Goal: Task Accomplishment & Management: Manage account settings

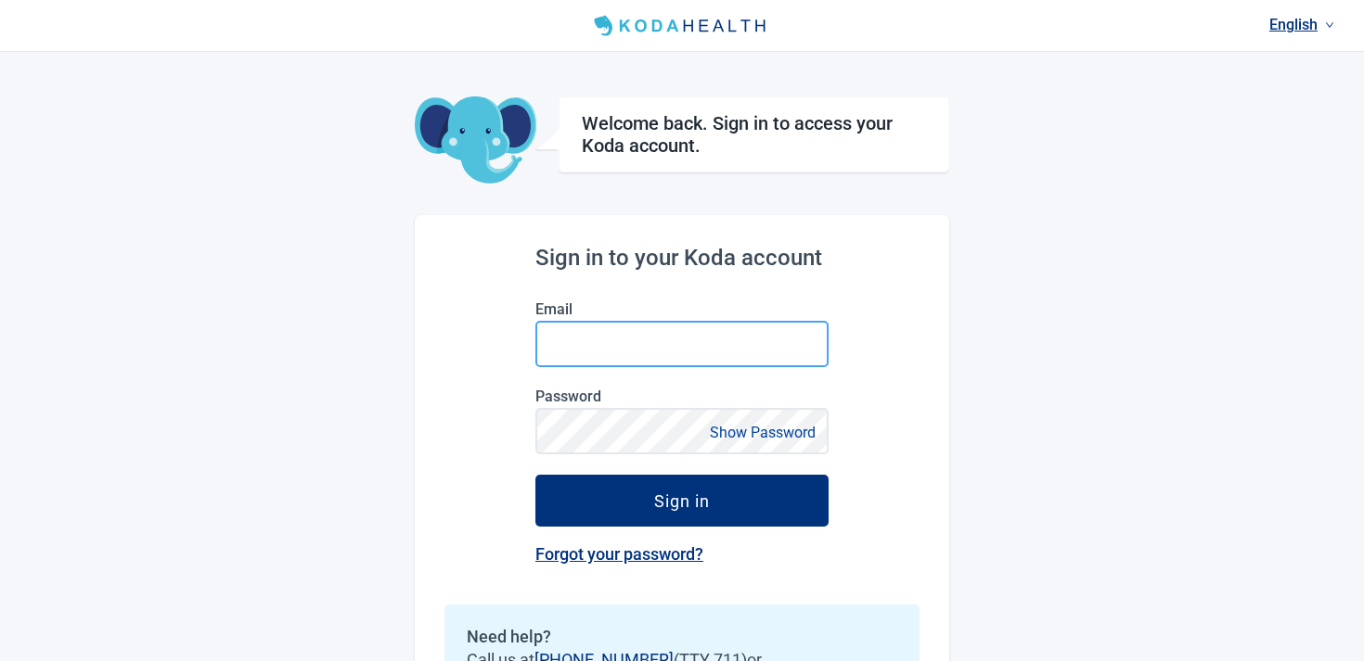
click at [677, 356] on input "Email" at bounding box center [681, 344] width 293 height 46
type input "**********"
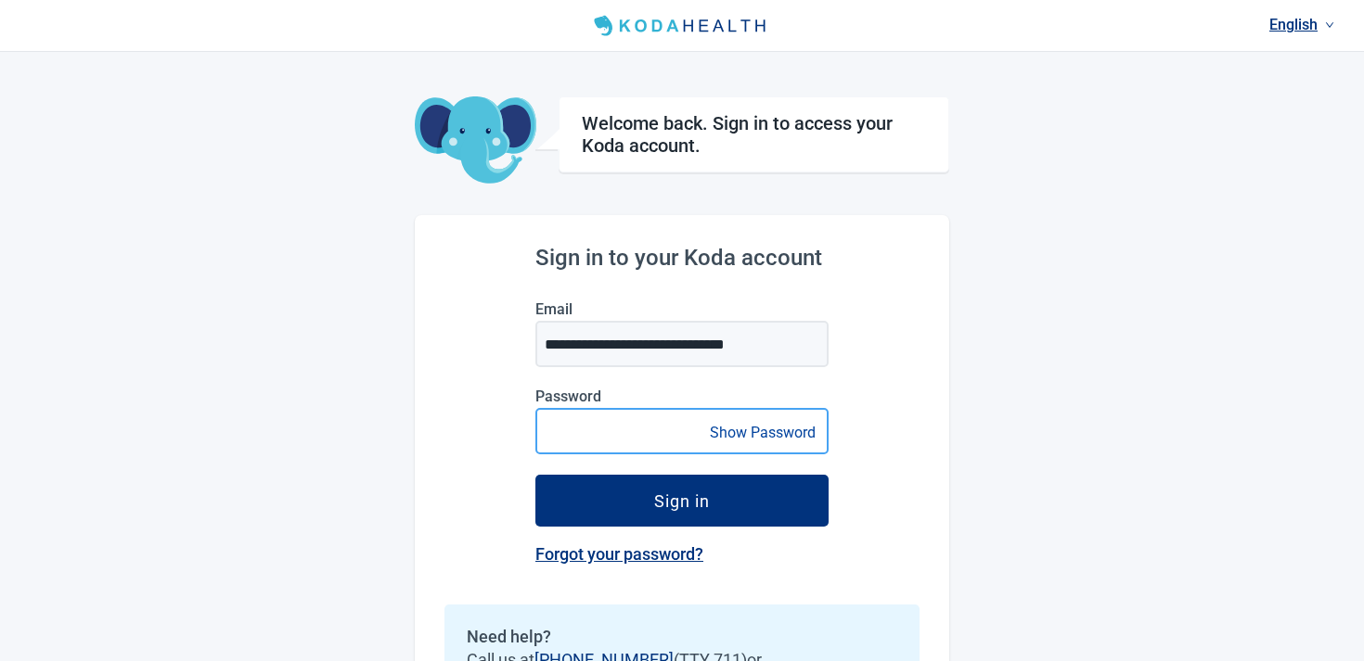
click at [535, 475] on button "Sign in" at bounding box center [681, 501] width 293 height 52
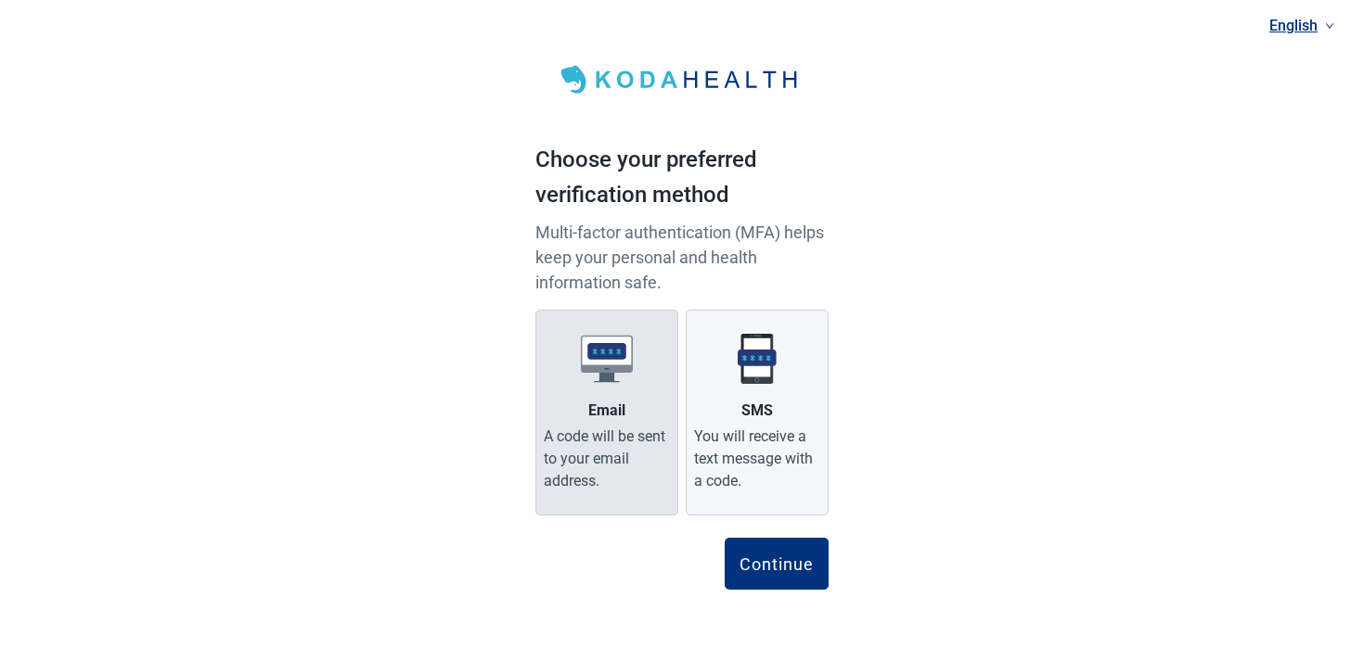
click at [602, 397] on label "Email A code will be sent to your email address." at bounding box center [606, 413] width 143 height 206
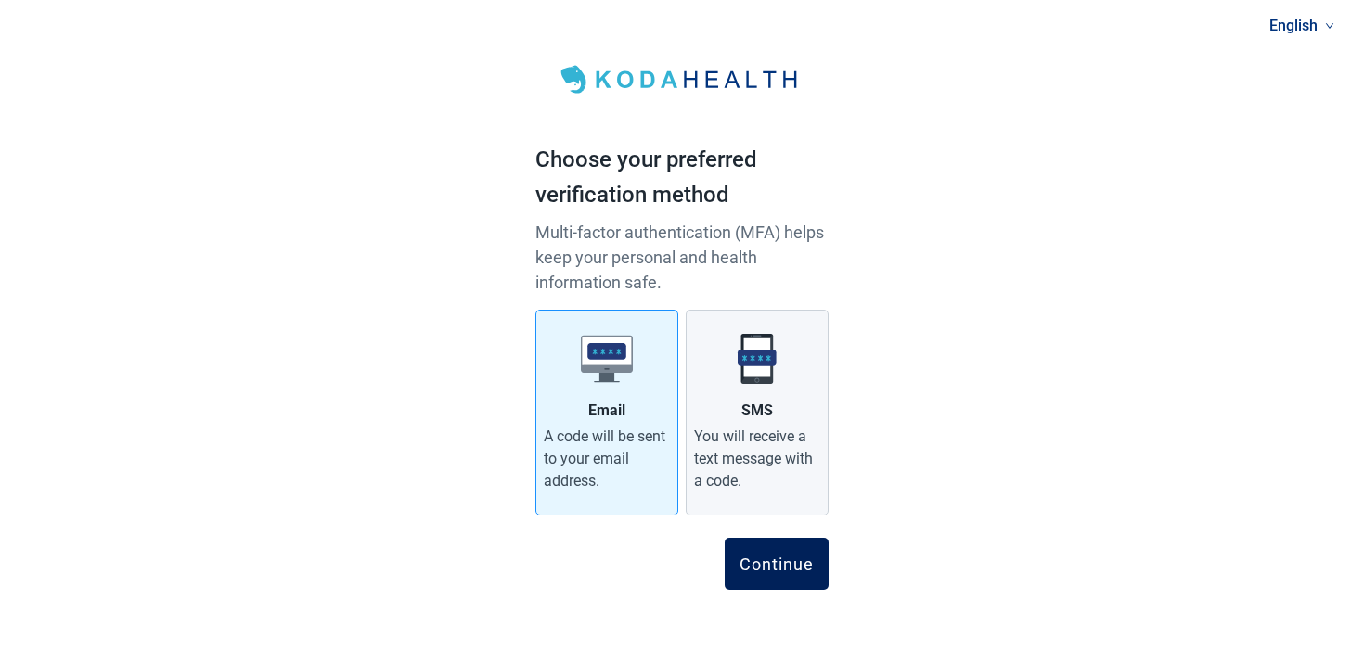
click at [776, 558] on div "Continue" at bounding box center [776, 564] width 74 height 19
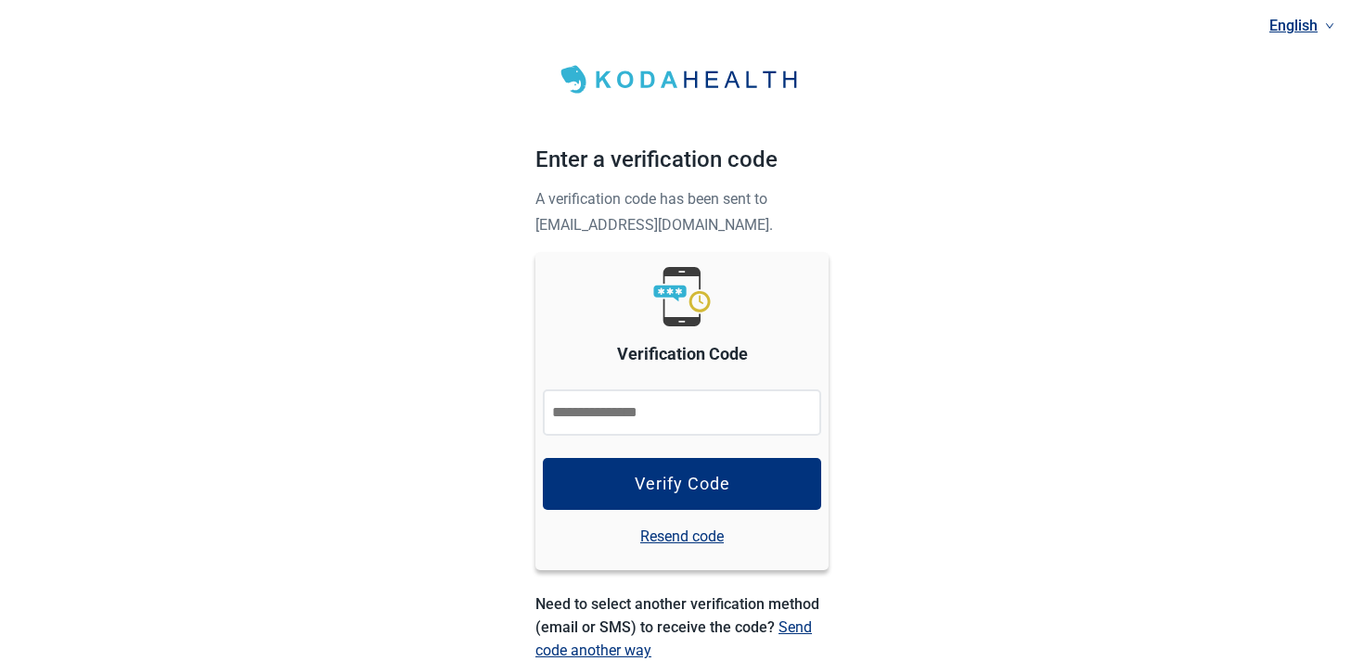
click at [721, 397] on input "Verification Code" at bounding box center [682, 413] width 278 height 46
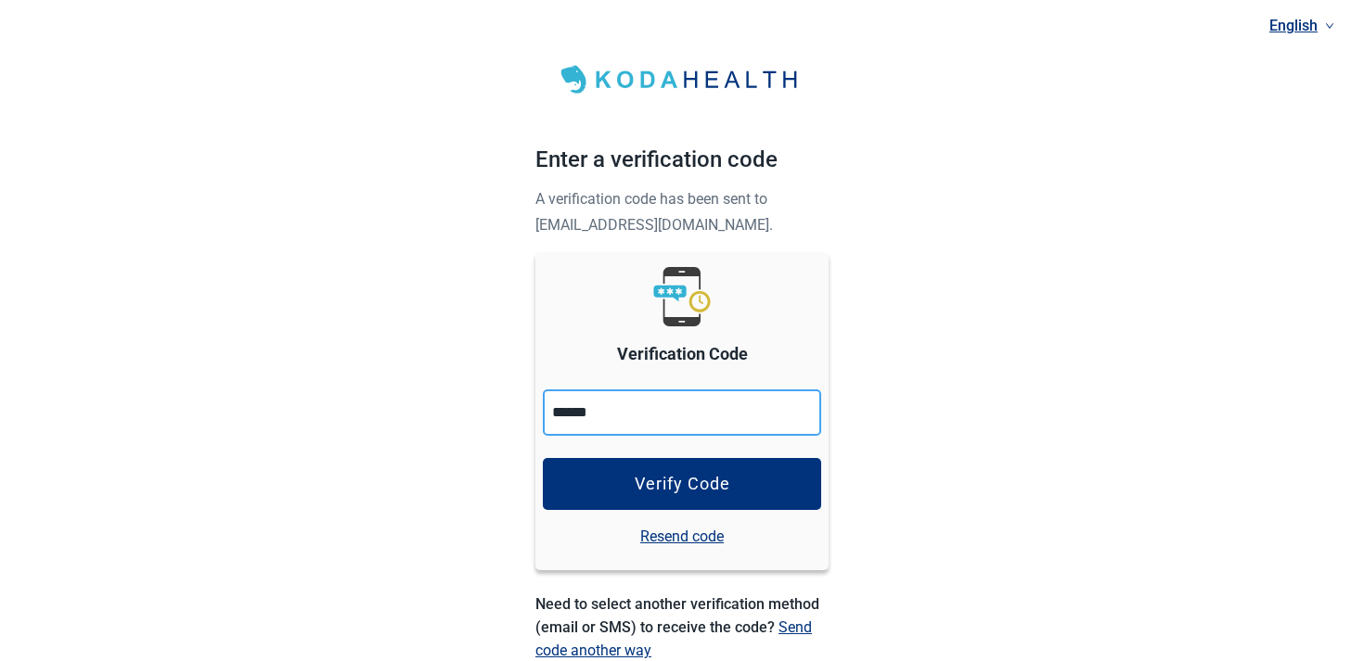
type input "******"
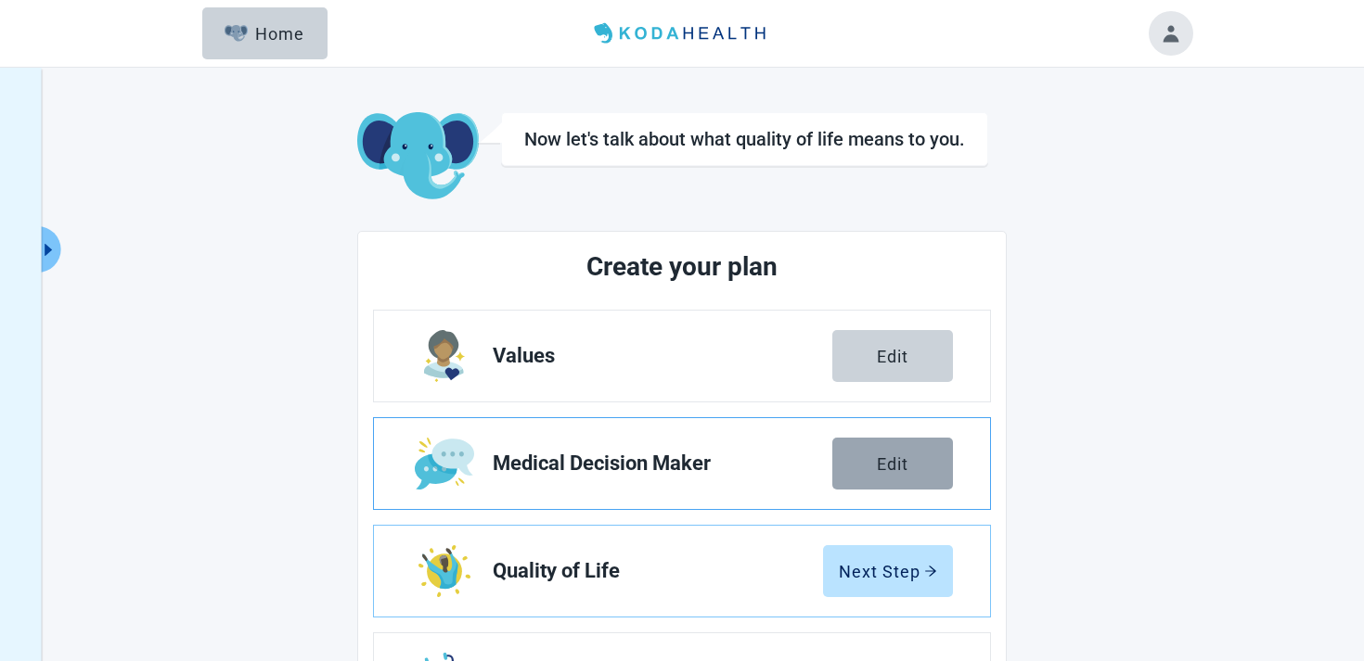
click at [877, 452] on button "Edit" at bounding box center [892, 464] width 121 height 52
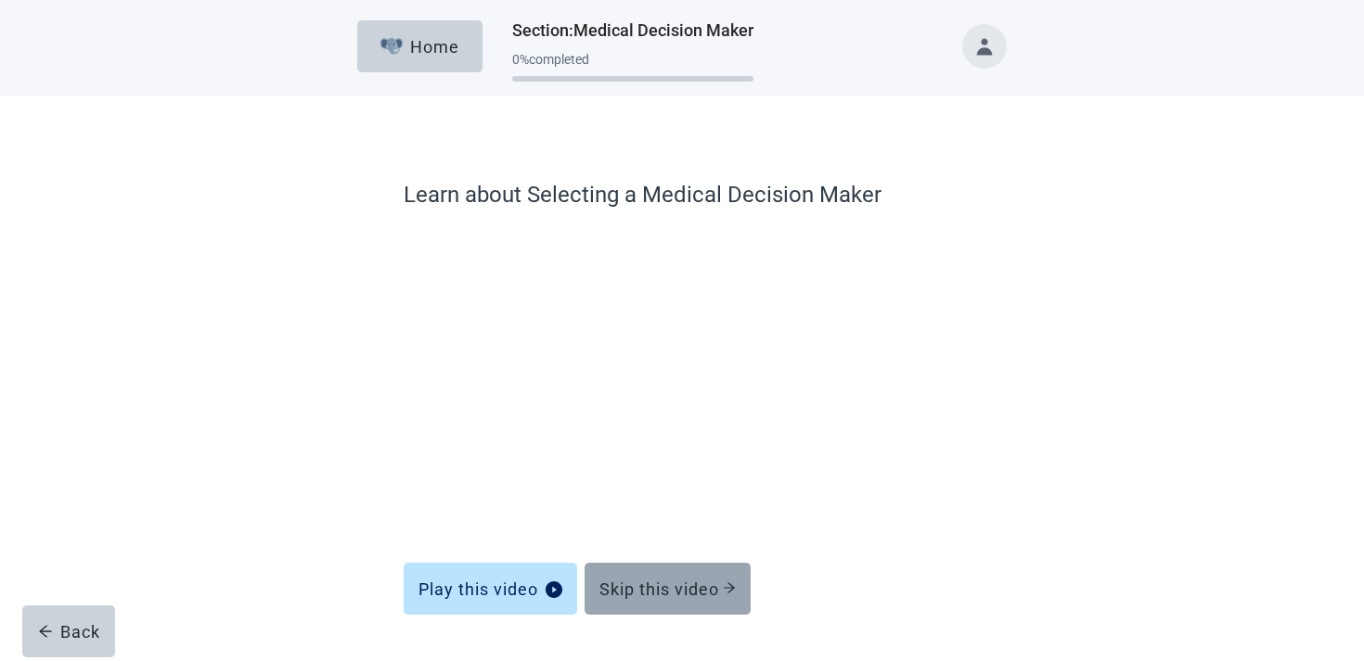
click at [663, 588] on div "Skip this video" at bounding box center [667, 589] width 136 height 19
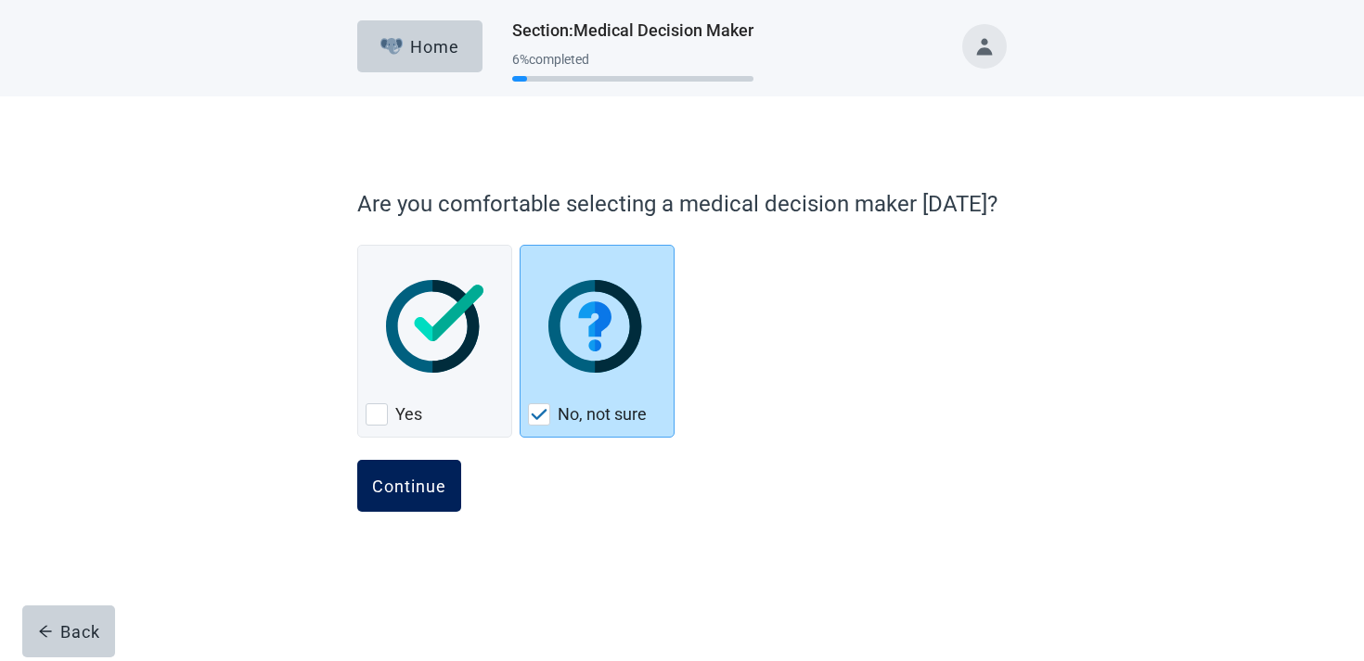
click at [440, 503] on button "Continue" at bounding box center [409, 486] width 104 height 52
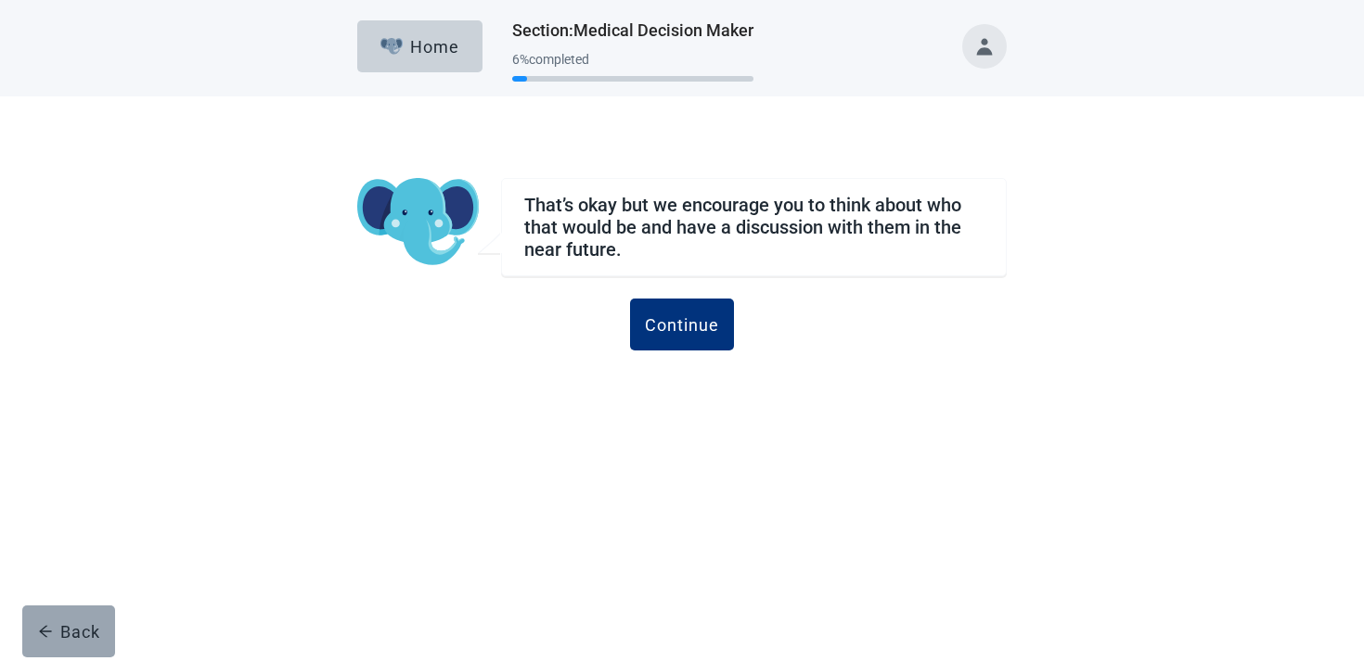
click at [97, 631] on div "Back" at bounding box center [69, 631] width 62 height 19
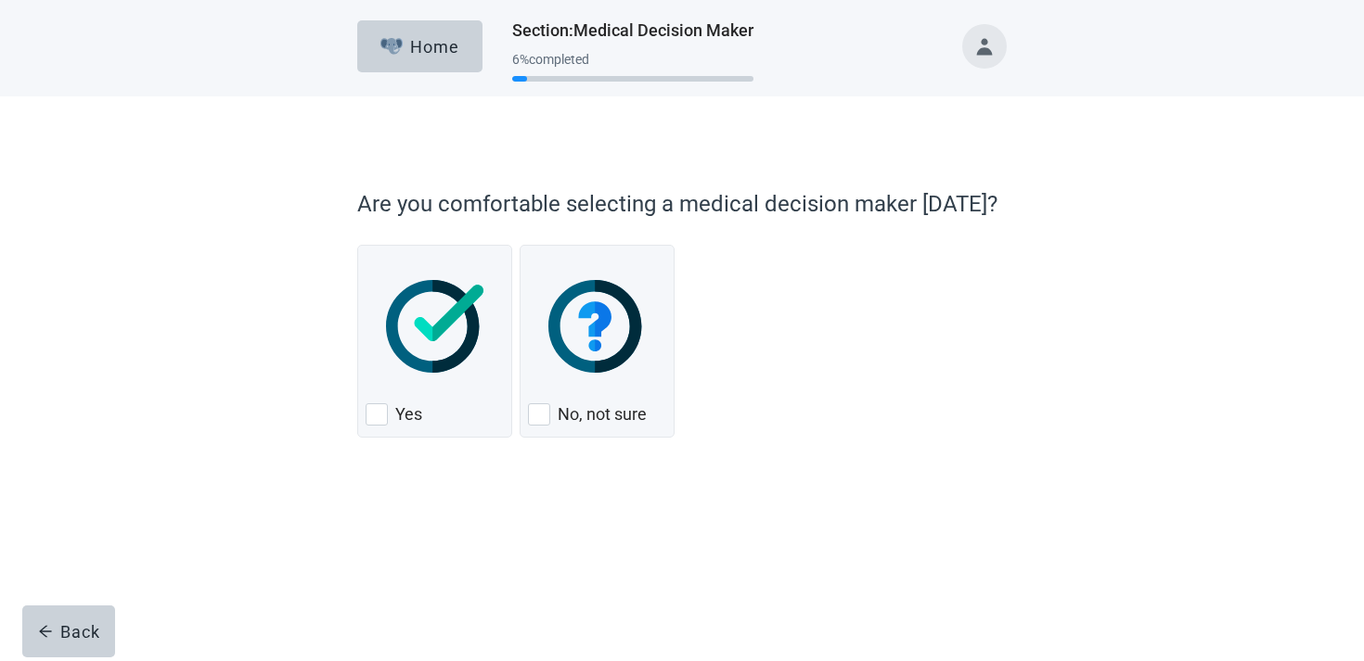
click at [97, 631] on div "Back" at bounding box center [69, 631] width 62 height 19
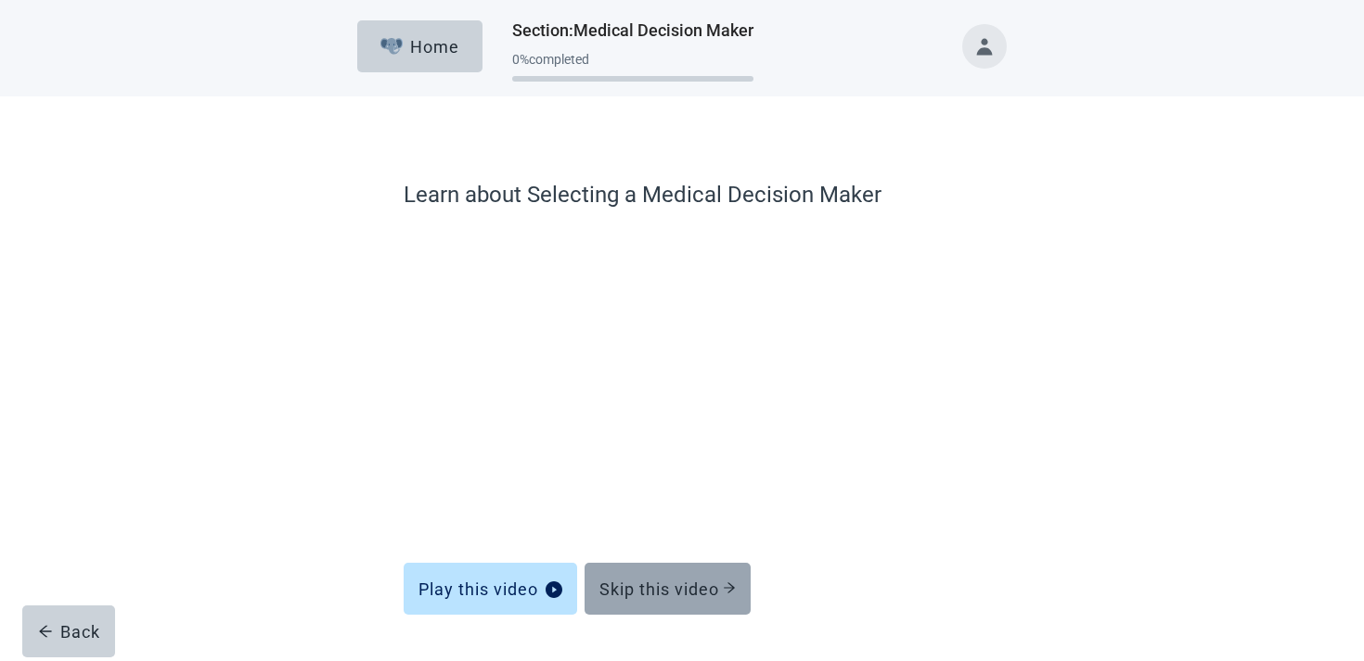
click at [655, 589] on div "Skip this video" at bounding box center [667, 589] width 136 height 19
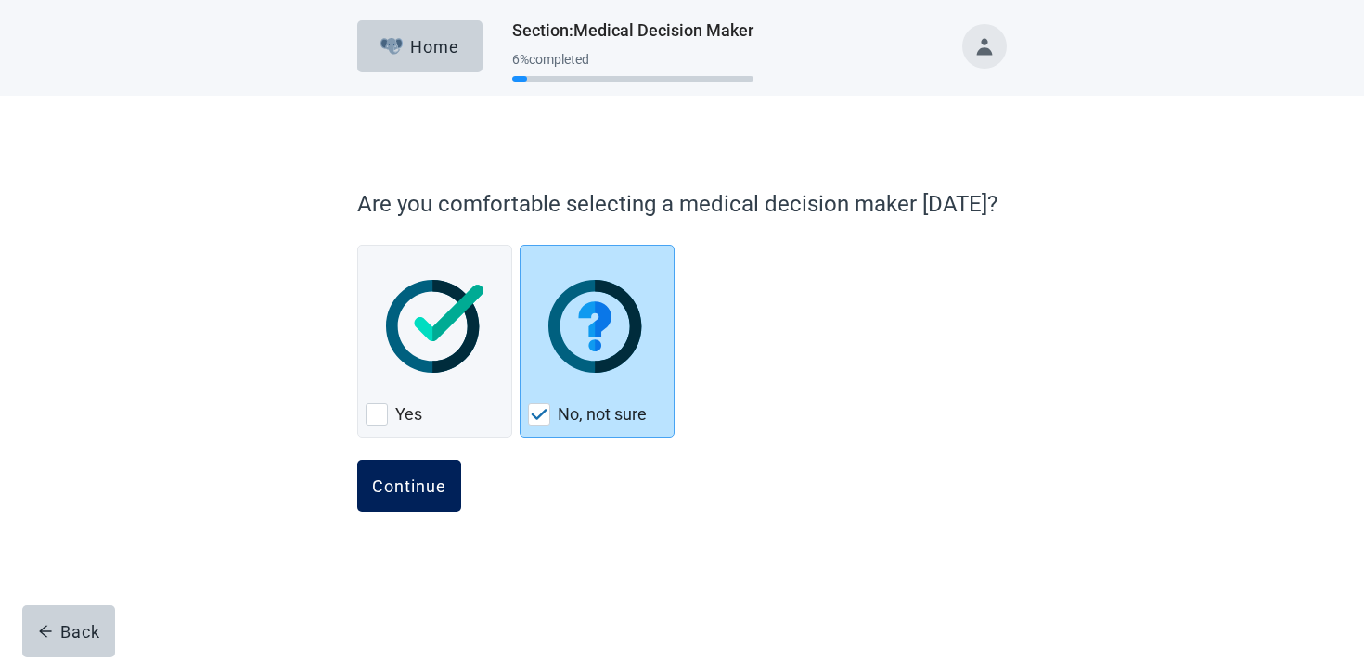
click at [438, 510] on button "Continue" at bounding box center [409, 486] width 104 height 52
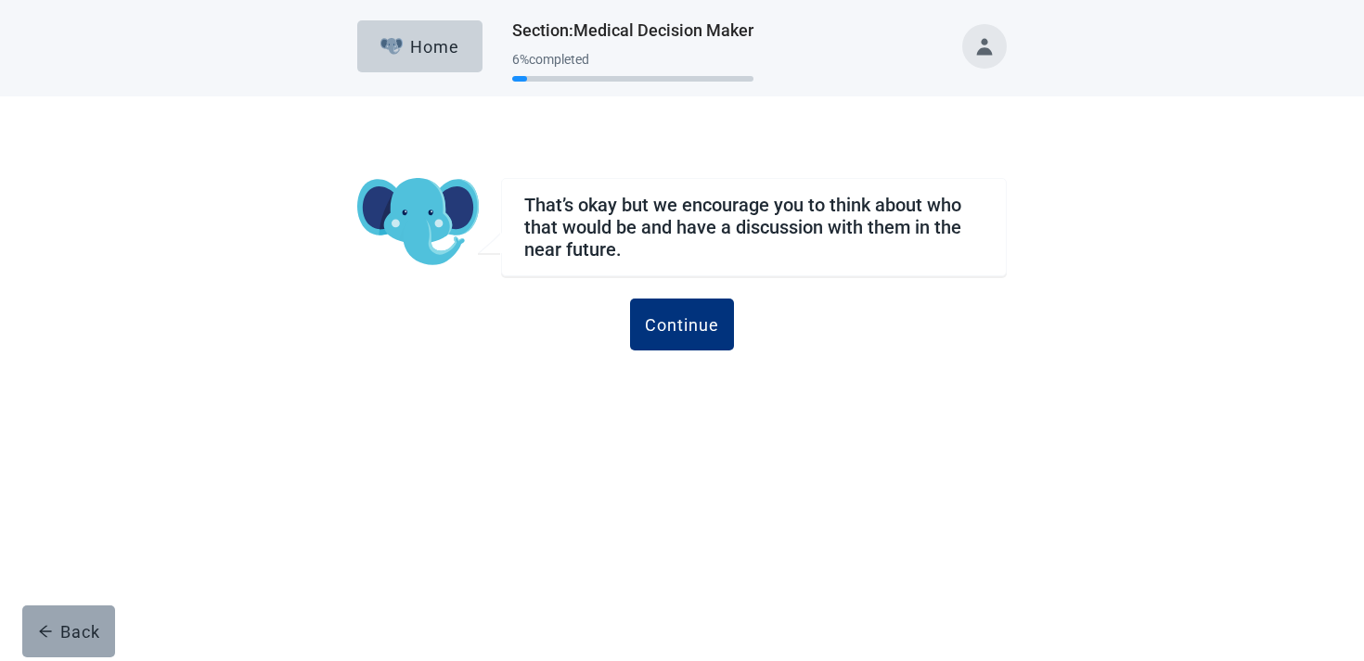
click at [75, 630] on div "Back" at bounding box center [69, 631] width 62 height 19
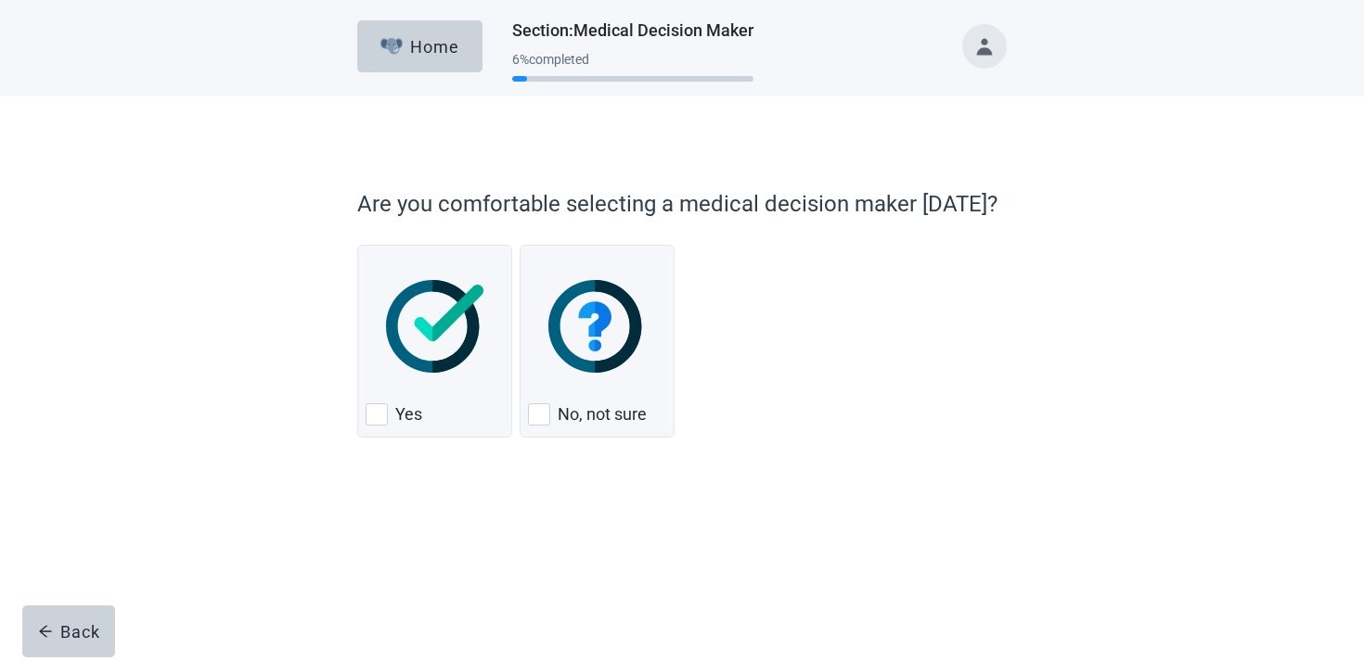
click at [992, 45] on button "Toggle account menu" at bounding box center [984, 46] width 45 height 45
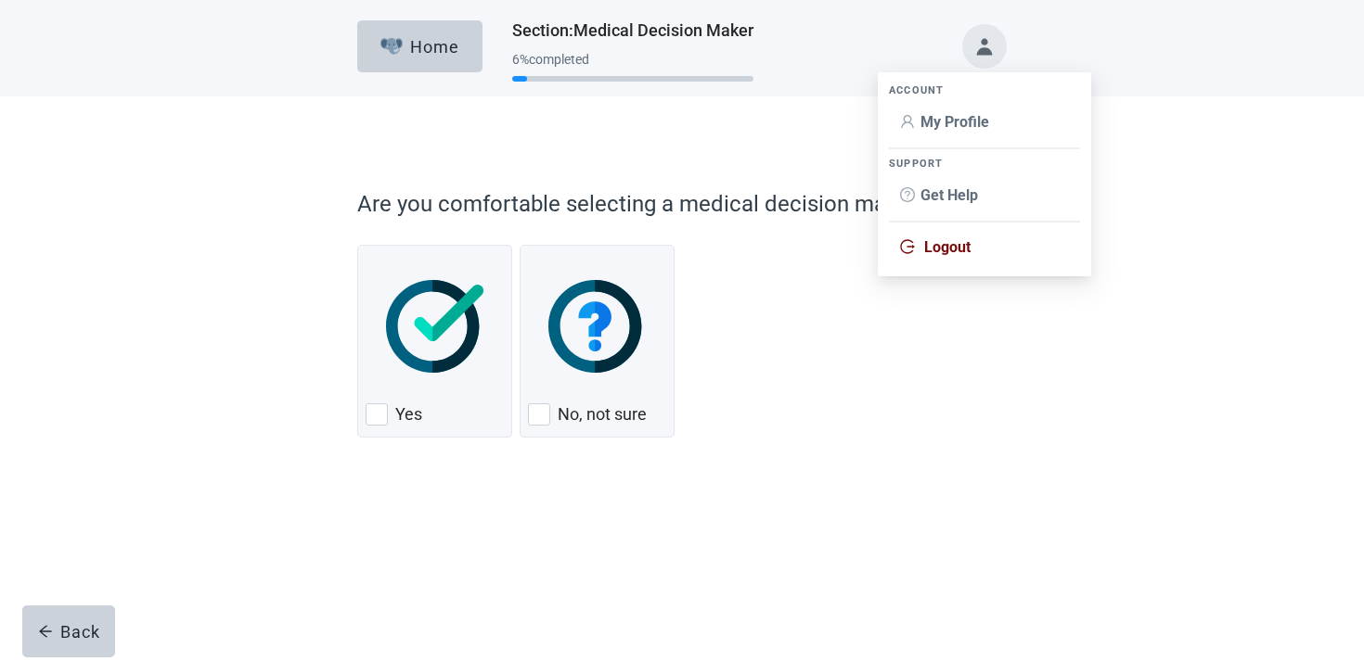
click at [942, 253] on span "Logout" at bounding box center [947, 247] width 46 height 18
